Goal: Task Accomplishment & Management: Complete application form

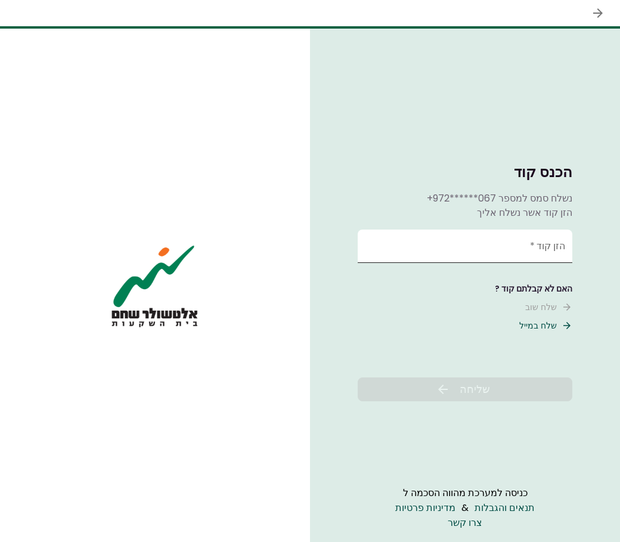
click at [509, 248] on input "הזן קוד   *" at bounding box center [465, 246] width 215 height 33
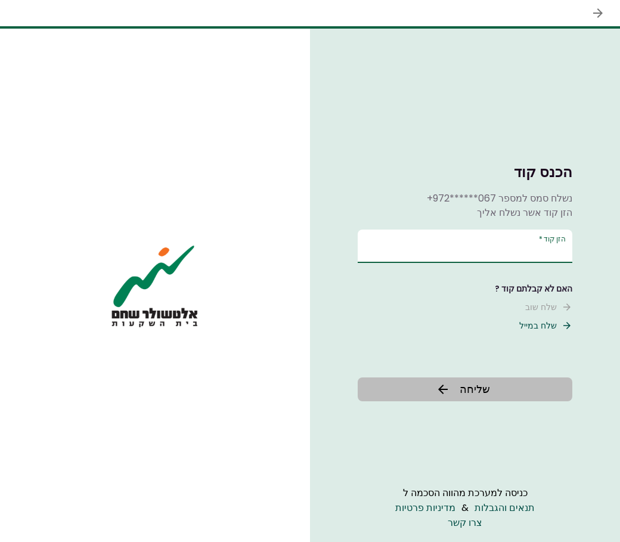
type input "******"
click at [517, 392] on button "שליחה" at bounding box center [465, 390] width 215 height 24
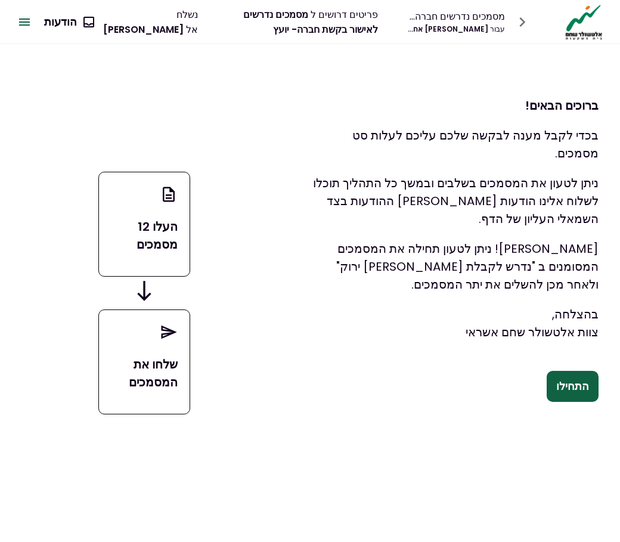
click at [583, 392] on button "התחילו" at bounding box center [573, 386] width 52 height 31
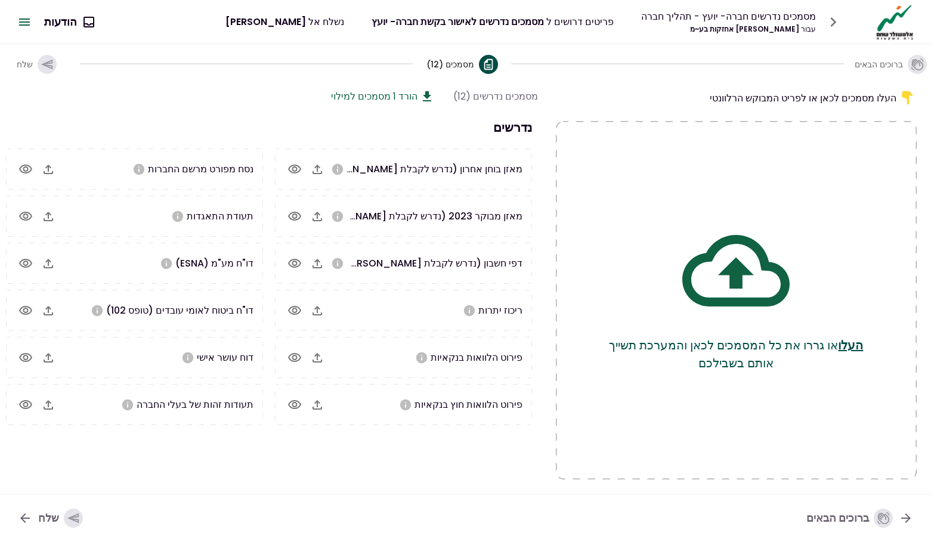
click at [544, 304] on div "העלו מסמכים לכאן או לפריט המבוקש הרלוונטי העלו או גררו את כל המסמכים לכאן והמער…" at bounding box center [465, 288] width 931 height 411
click at [322, 174] on icon "button" at bounding box center [318, 170] width 10 height 10
click at [318, 173] on icon "button" at bounding box center [318, 170] width 10 height 10
click at [314, 171] on icon "button" at bounding box center [317, 169] width 14 height 14
click at [315, 220] on icon "button" at bounding box center [318, 217] width 10 height 10
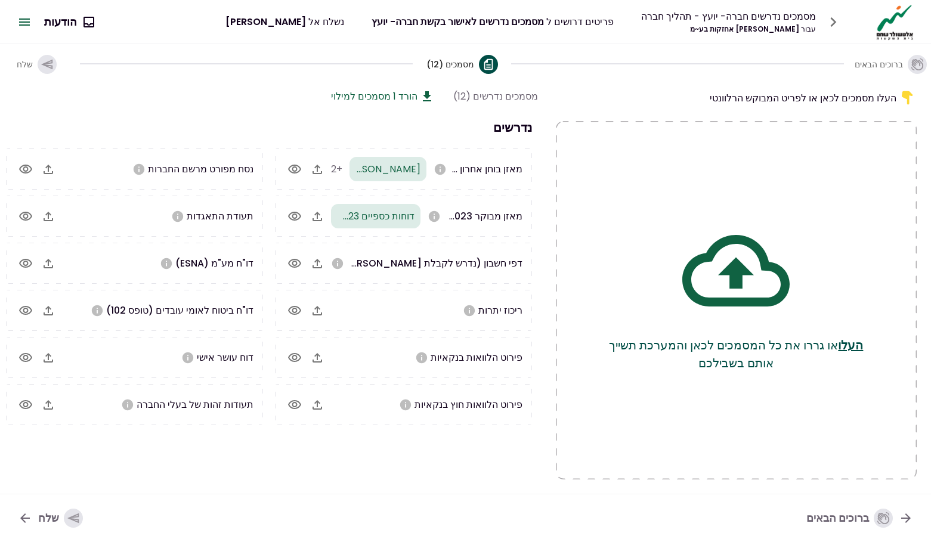
click at [316, 265] on icon "button" at bounding box center [317, 263] width 14 height 14
click at [321, 311] on icon "button" at bounding box center [317, 311] width 14 height 14
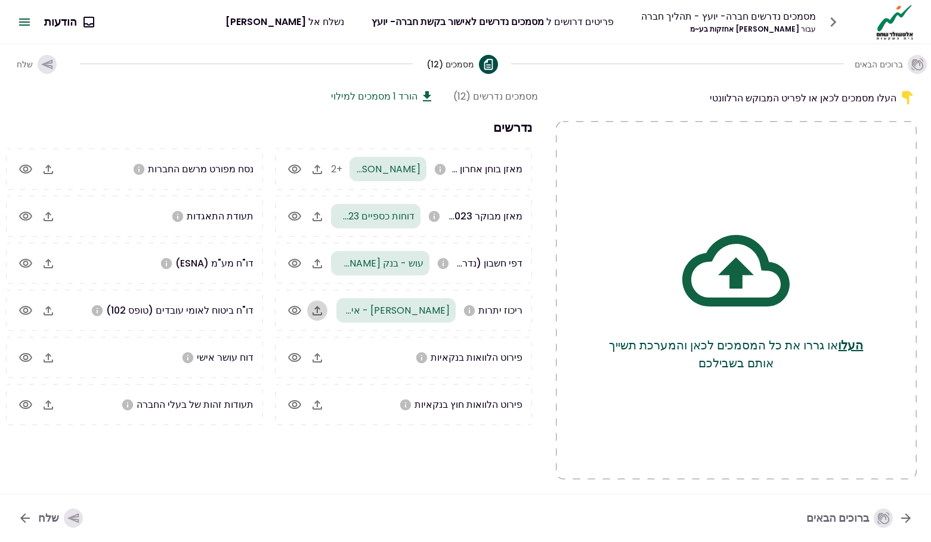
click at [319, 313] on icon "button" at bounding box center [317, 311] width 14 height 14
click at [493, 428] on section "מסמכים נדרשים (12) הורד 1 מסמכים למילוי נדרשים מאזן בוחן אחרון (נדרש לקבלת [PER…" at bounding box center [267, 284] width 542 height 391
click at [471, 468] on section "מסמכים נדרשים (12) הורד 1 מסמכים למילוי נדרשים מאזן בוחן אחרון (נדרש לקבלת [PER…" at bounding box center [267, 284] width 542 height 391
click at [52, 174] on icon "button" at bounding box center [49, 170] width 10 height 10
drag, startPoint x: 518, startPoint y: 434, endPoint x: 508, endPoint y: 431, distance: 11.1
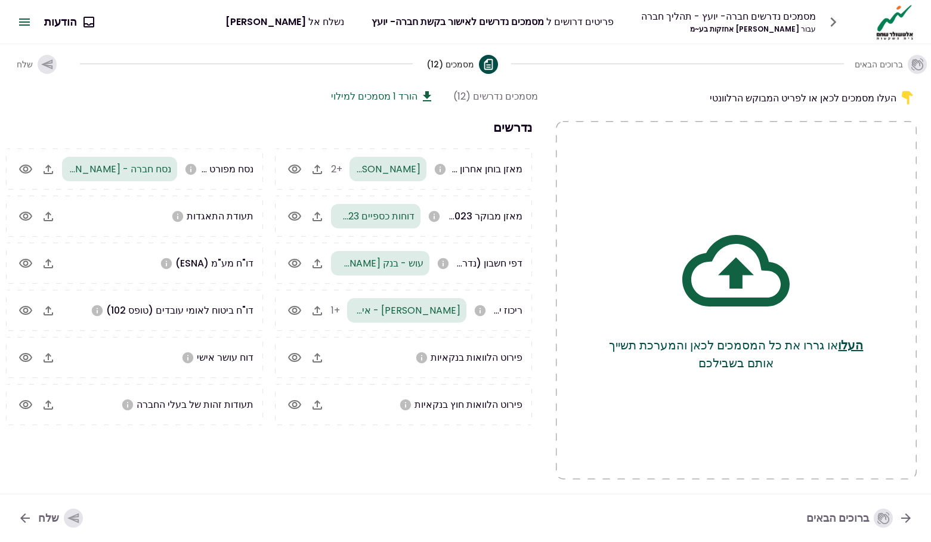
click at [518, 434] on section "מסמכים נדרשים (12) הורד 1 מסמכים למילוי נדרשים מאזן בוחן אחרון (נדרש לקבלת [PER…" at bounding box center [267, 284] width 542 height 391
click at [460, 431] on section "מסמכים נדרשים (12) הורד 1 מסמכים למילוי נדרשים מאזן בוחן אחרון (נדרש לקבלת [PER…" at bounding box center [267, 284] width 542 height 391
click at [510, 449] on section "מסמכים נדרשים (12) הורד 1 מסמכים למילוי נדרשים מאזן בוחן אחרון (נדרש לקבלת [PER…" at bounding box center [267, 284] width 542 height 391
click at [39, 460] on section "מסמכים נדרשים (12) הורד 1 מסמכים למילוי נדרשים מאזן בוחן אחרון (נדרש לקבלת [PER…" at bounding box center [267, 284] width 542 height 391
click at [50, 405] on icon "button" at bounding box center [48, 405] width 14 height 14
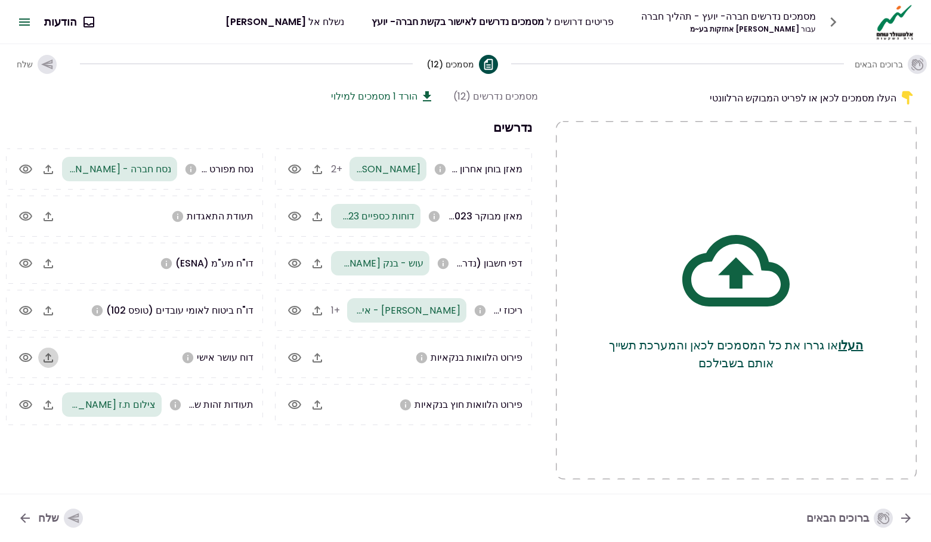
click at [47, 360] on icon "button" at bounding box center [48, 358] width 14 height 14
click at [70, 519] on icon "button" at bounding box center [72, 519] width 11 height 10
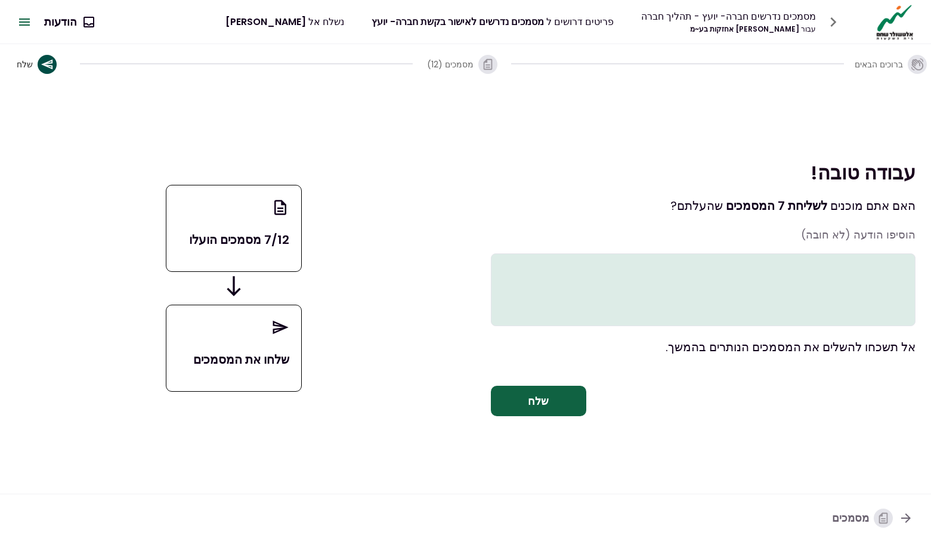
click at [620, 516] on icon "button" at bounding box center [906, 518] width 14 height 14
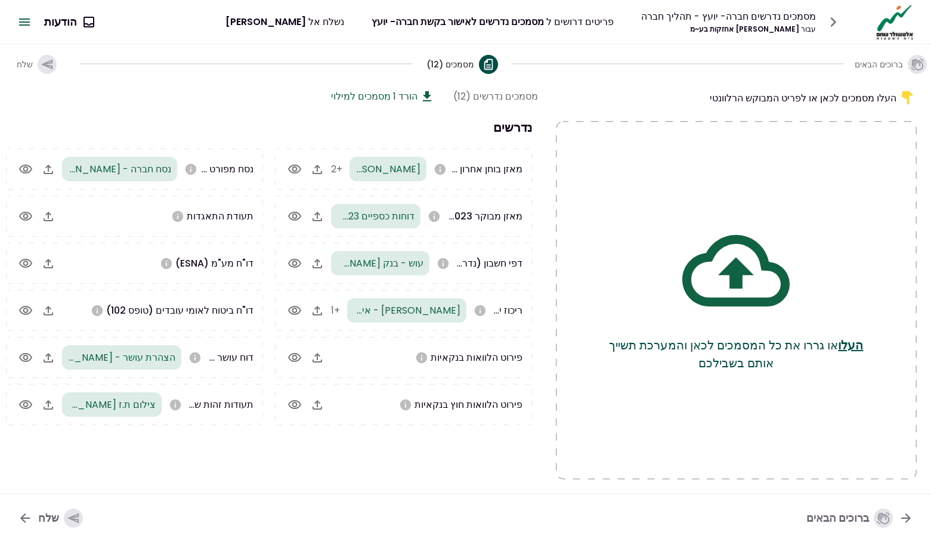
click at [448, 458] on section "מסמכים נדרשים (12) הורד 1 מסמכים למילוי נדרשים מאזן בוחן אחרון (נדרש לקבלת [PER…" at bounding box center [267, 284] width 542 height 391
click at [319, 171] on icon "button" at bounding box center [317, 169] width 14 height 14
click at [316, 168] on icon "button" at bounding box center [317, 169] width 14 height 14
click at [318, 169] on icon "button" at bounding box center [317, 169] width 14 height 14
click at [319, 172] on icon "button" at bounding box center [317, 169] width 14 height 14
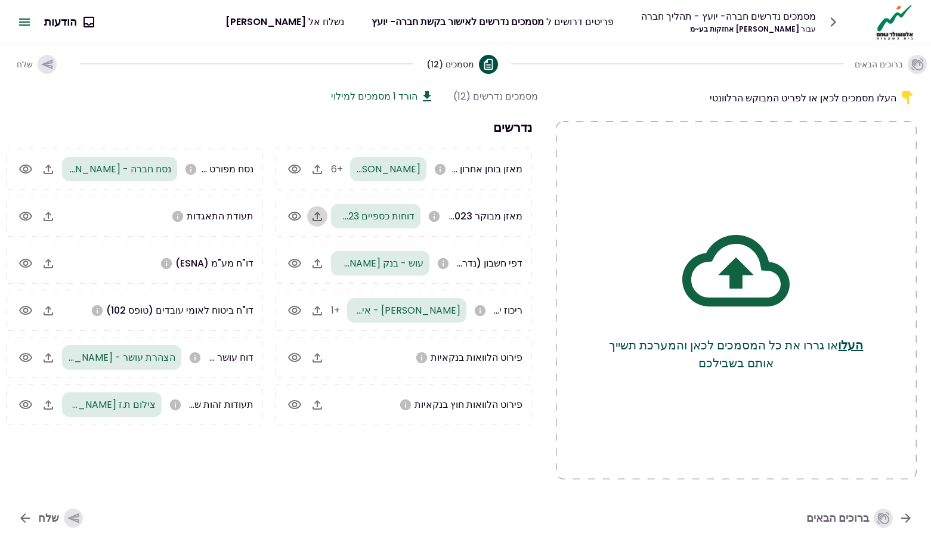
click at [318, 215] on icon "button" at bounding box center [317, 216] width 14 height 14
click at [316, 215] on icon "button" at bounding box center [318, 217] width 10 height 10
click at [318, 216] on icon "button" at bounding box center [317, 216] width 14 height 14
click at [319, 310] on icon "button" at bounding box center [317, 311] width 14 height 14
click at [509, 455] on section "מסמכים נדרשים (12) הורד 1 מסמכים למילוי נדרשים מאזן בוחן אחרון (נדרש לקבלת [PER…" at bounding box center [267, 284] width 542 height 391
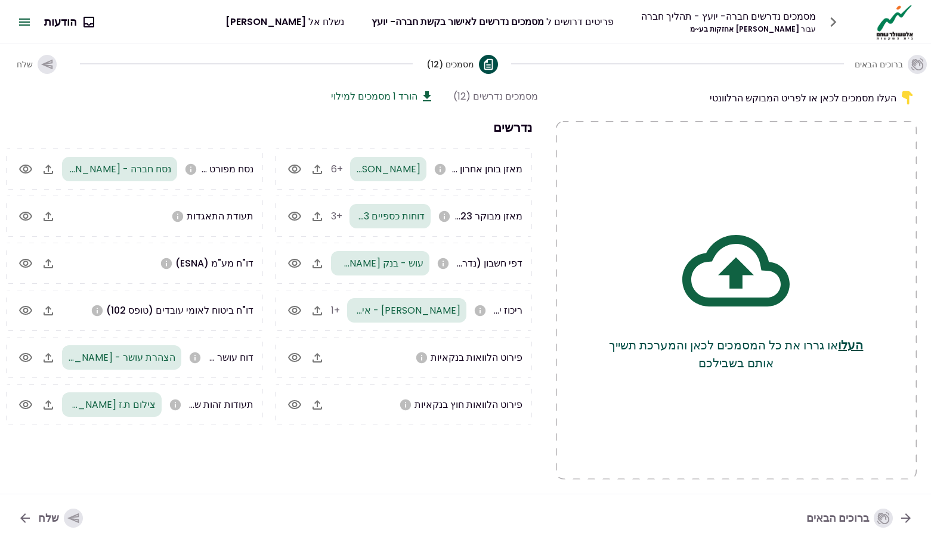
click at [47, 316] on icon "button" at bounding box center [48, 311] width 14 height 14
click at [498, 494] on nav "ברוכים הבאים שלח" at bounding box center [465, 518] width 931 height 48
click at [478, 467] on section "מסמכים נדרשים (12) הורד 1 מסמכים למילוי נדרשים מאזן בוחן אחרון (נדרש לקבלת [PER…" at bounding box center [267, 284] width 542 height 391
click at [317, 313] on icon "button" at bounding box center [318, 311] width 10 height 10
click at [316, 311] on icon "button" at bounding box center [317, 311] width 14 height 14
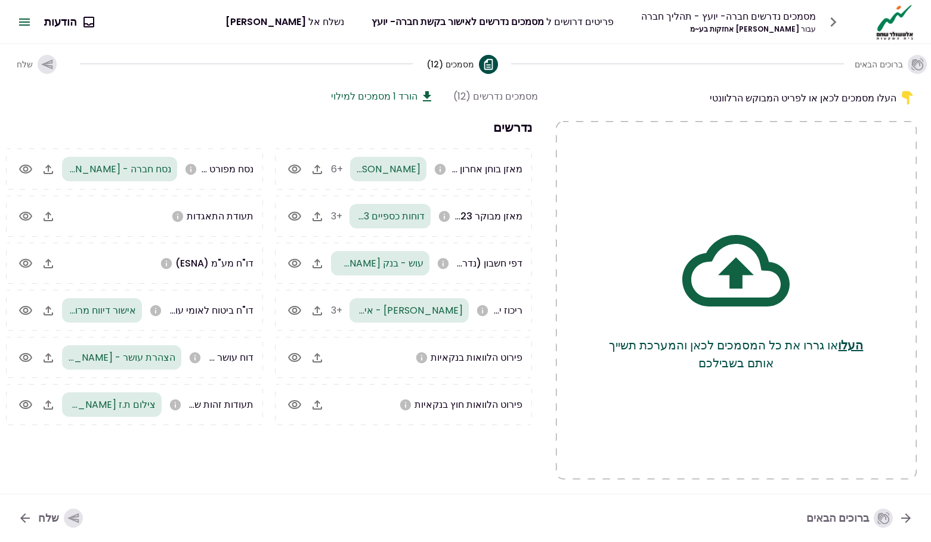
click at [426, 460] on section "מסמכים נדרשים (12) הורד 1 מסמכים למילוי נדרשים מאזן בוחן אחרון (נדרש לקבלת [PER…" at bounding box center [267, 284] width 542 height 391
click at [46, 313] on icon "button" at bounding box center [48, 311] width 14 height 14
drag, startPoint x: 451, startPoint y: 480, endPoint x: 446, endPoint y: 476, distance: 6.3
click at [451, 480] on div "העלו מסמכים לכאן או לפריט המבוקש הרלוונטי העלו או גררו את כל המסמכים לכאן והמער…" at bounding box center [465, 288] width 931 height 411
click at [49, 262] on icon "button" at bounding box center [49, 264] width 10 height 10
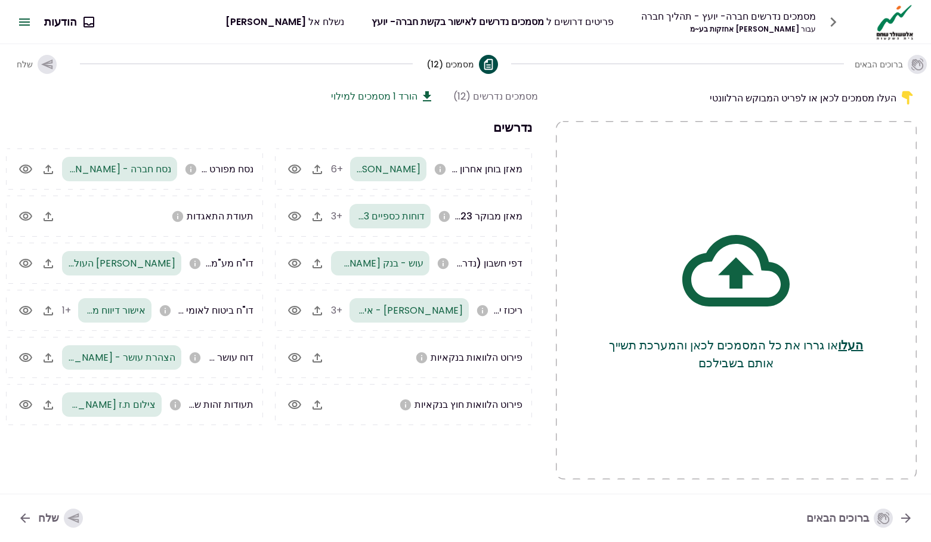
click at [47, 262] on icon "button" at bounding box center [48, 263] width 14 height 14
click at [518, 446] on section "מסמכים נדרשים (12) הורד 1 מסמכים למילוי נדרשים מאזן בוחן אחרון (נדרש לקבלת [PER…" at bounding box center [267, 284] width 542 height 391
click at [473, 466] on section "מסמכים נדרשים (12) הורד 1 מסמכים למילוי נדרשים מאזן בוחן אחרון (נדרש לקבלת [PER…" at bounding box center [267, 284] width 542 height 391
click at [51, 168] on icon "button" at bounding box center [49, 170] width 10 height 10
click at [451, 472] on section "מסמכים נדרשים (12) הורד 1 מסמכים למילוי נדרשים מאזן בוחן אחרון (נדרש לקבלת [PER…" at bounding box center [267, 284] width 542 height 391
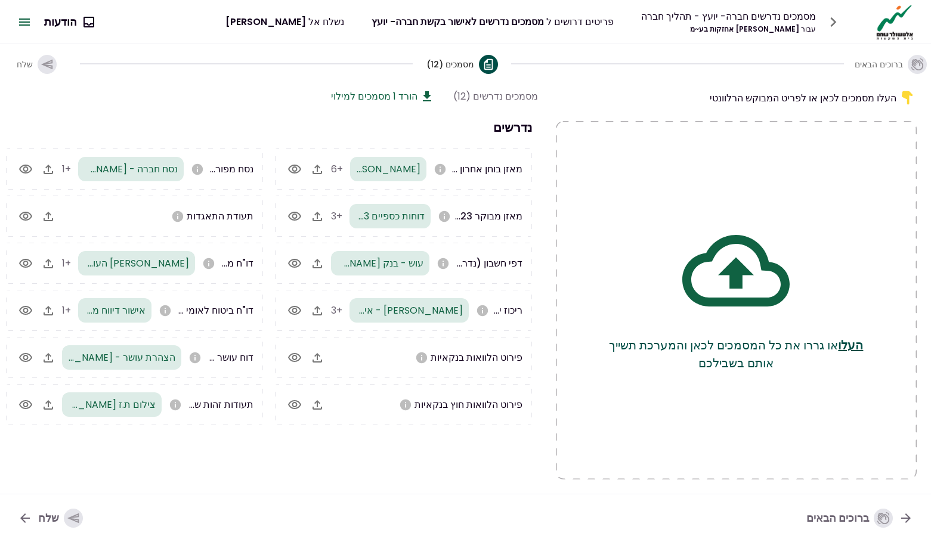
click at [46, 174] on icon "button" at bounding box center [49, 170] width 10 height 10
click at [443, 478] on section "מסמכים נדרשים (12) הורד 1 מסמכים למילוי נדרשים מאזן בוחן אחרון (נדרש לקבלת [PER…" at bounding box center [267, 284] width 542 height 391
click at [314, 267] on icon "button" at bounding box center [317, 263] width 14 height 14
click at [317, 265] on icon "button" at bounding box center [318, 264] width 10 height 10
click at [314, 267] on icon "button" at bounding box center [318, 264] width 10 height 10
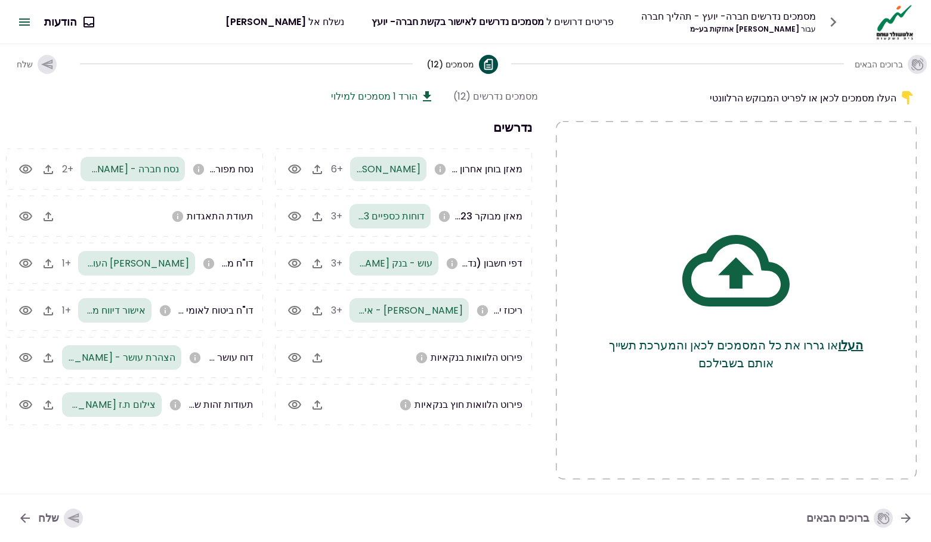
click at [319, 310] on icon "button" at bounding box center [317, 311] width 14 height 14
click at [323, 315] on icon "button" at bounding box center [317, 311] width 14 height 14
click at [491, 456] on section "מסמכים נדרשים (12) הורד 1 מסמכים למילוי נדרשים מאזן בוחן אחרון (נדרש לקבלת [PER…" at bounding box center [267, 284] width 542 height 391
click at [50, 520] on div "שלח" at bounding box center [60, 518] width 45 height 19
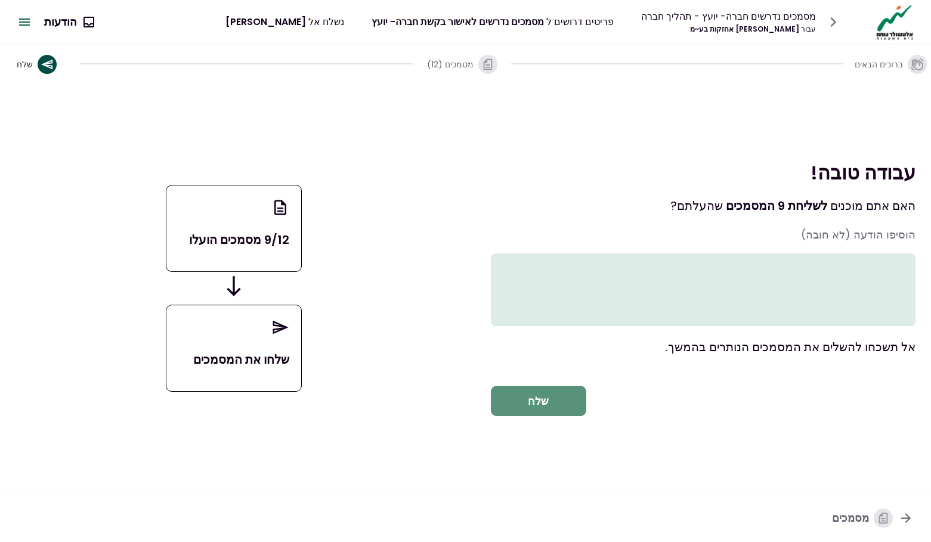
click at [561, 412] on button "שלח" at bounding box center [538, 401] width 95 height 31
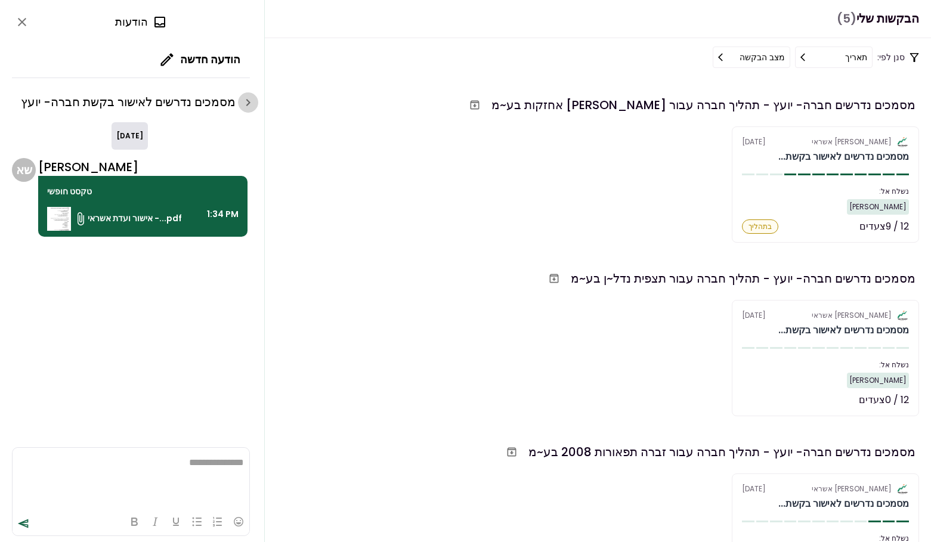
click at [251, 104] on icon "button" at bounding box center [248, 102] width 14 height 14
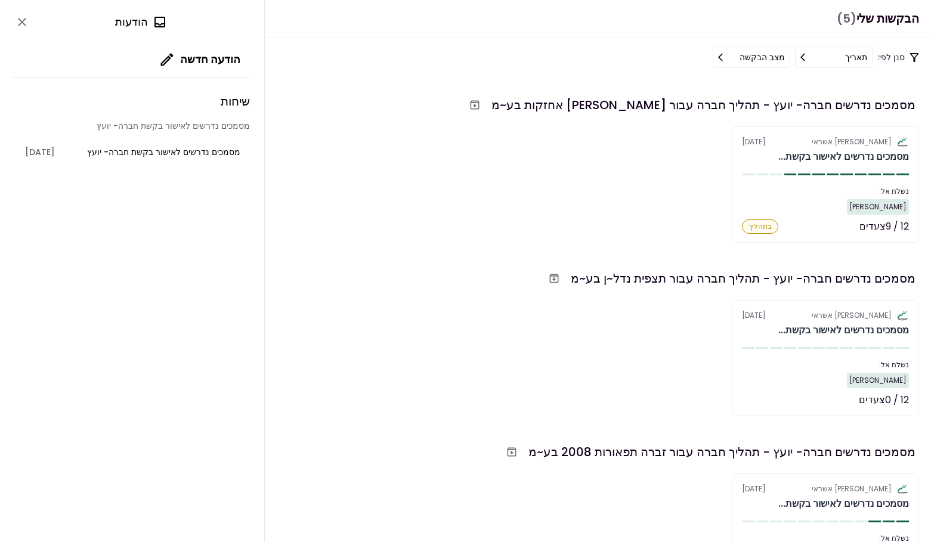
click at [215, 151] on span "מסמכים נדרשים לאישור בקשת חברה- יועץ" at bounding box center [163, 152] width 153 height 13
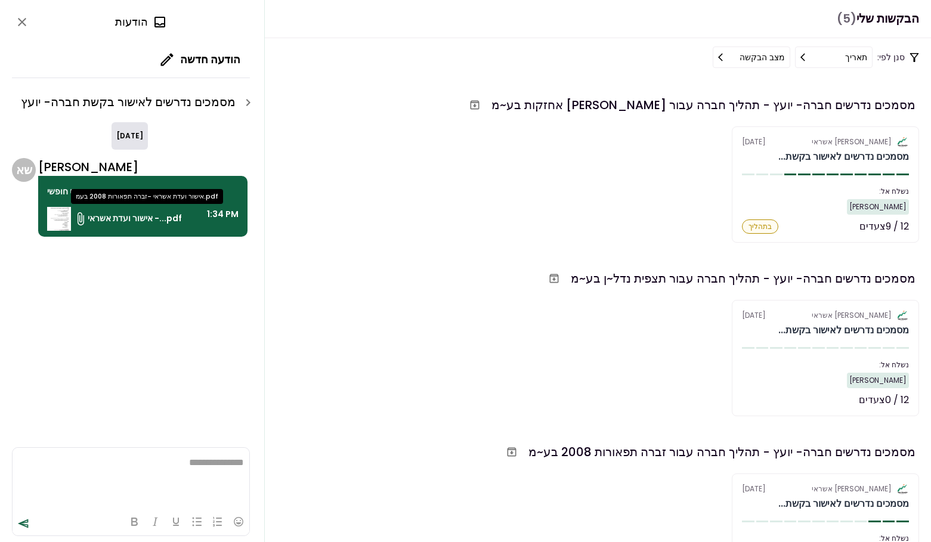
click at [151, 224] on span "אישור ועדת אשראי -...pdf" at bounding box center [135, 218] width 94 height 13
click at [254, 307] on div "**********" at bounding box center [132, 271] width 264 height 542
